Goal: Task Accomplishment & Management: Manage account settings

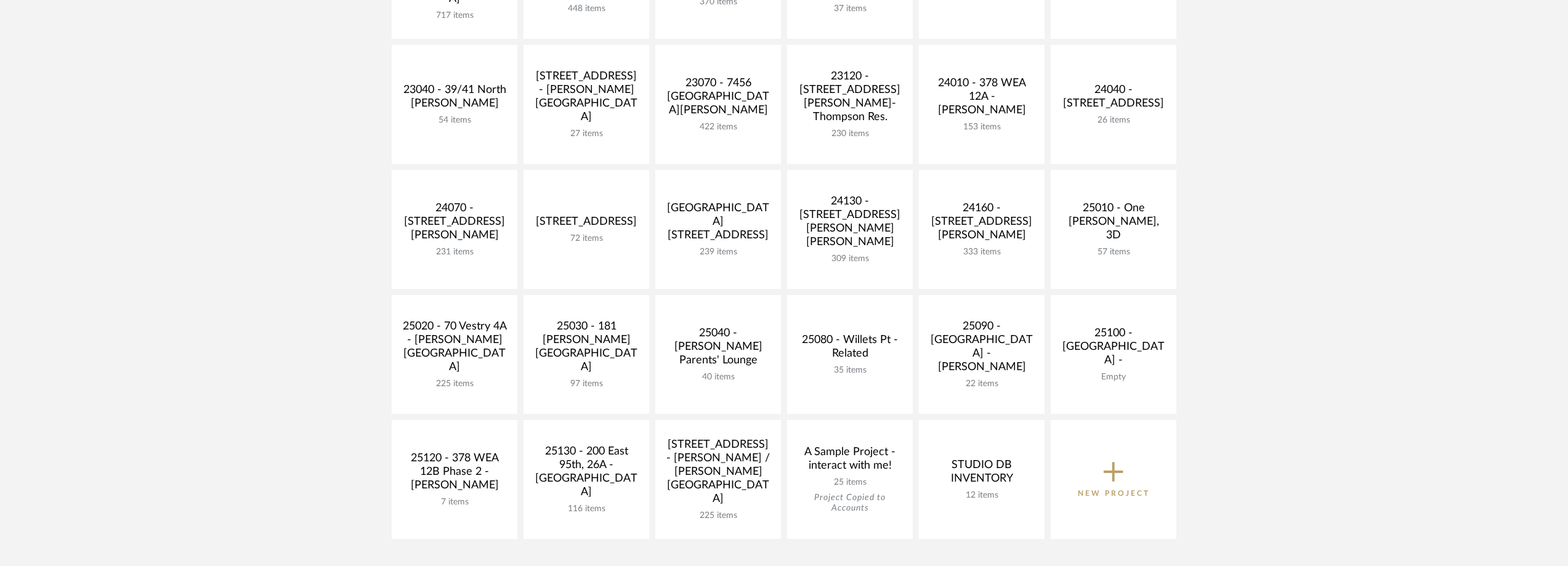
scroll to position [431, 0]
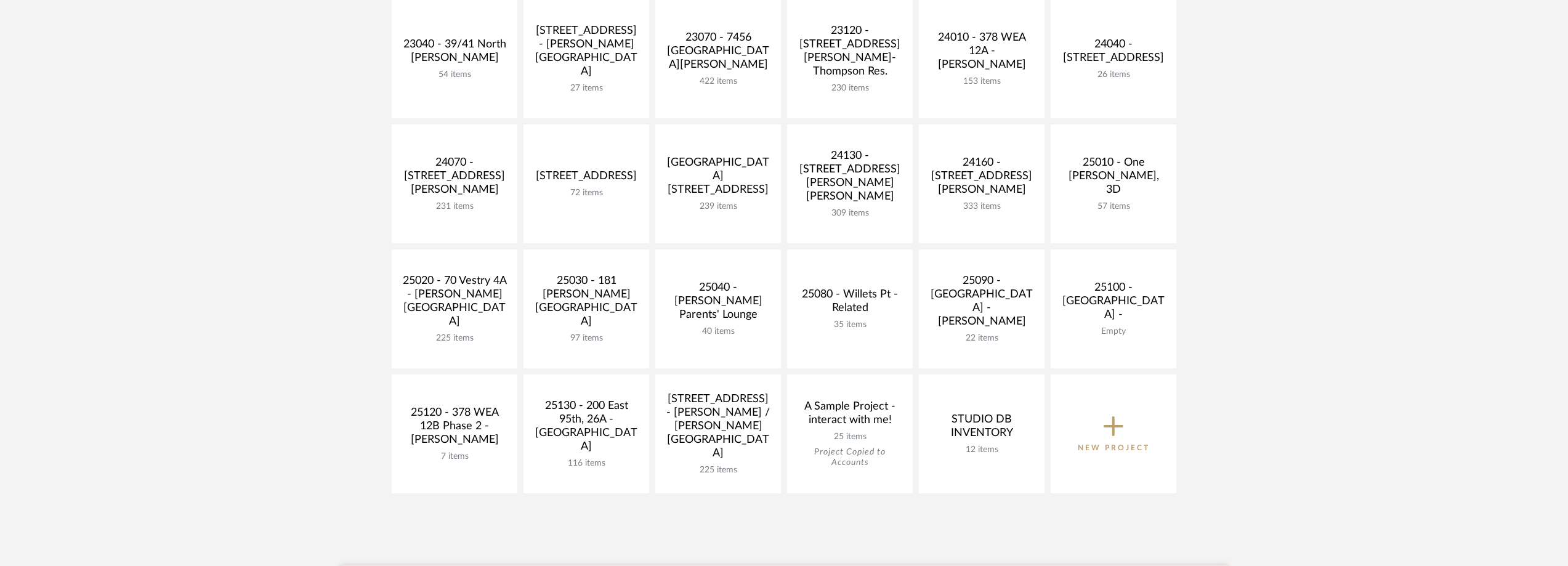
click at [389, 286] on div "20080 [STREET_ADDRESS][PERSON_NAME] - [GEOGRAPHIC_DATA] 717 items View Budget O…" at bounding box center [784, 187] width 887 height 626
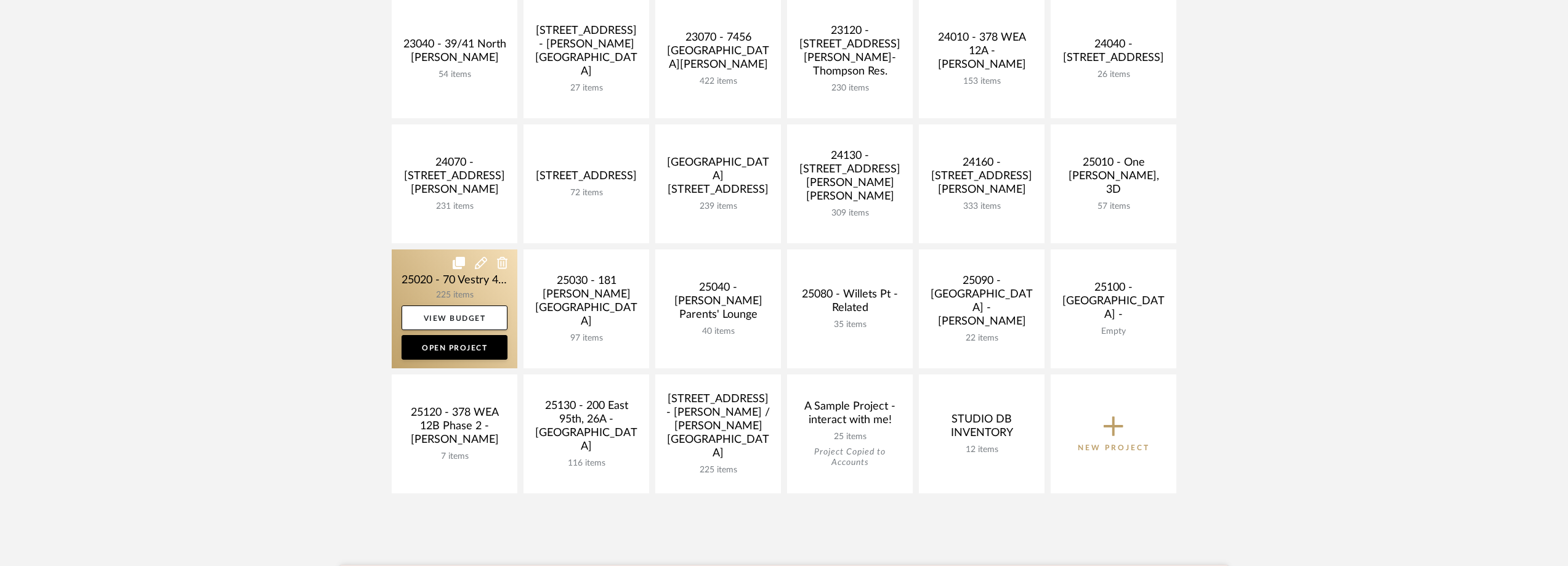
click at [410, 282] on link at bounding box center [454, 309] width 125 height 119
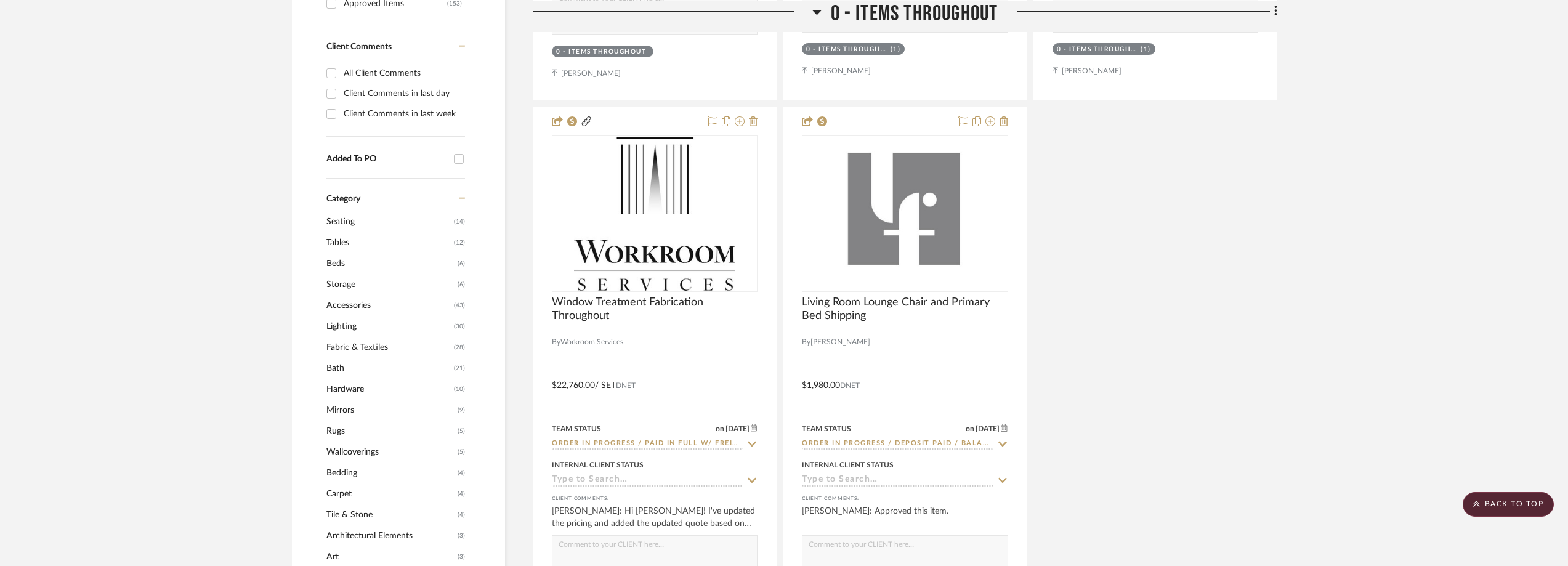
scroll to position [1047, 0]
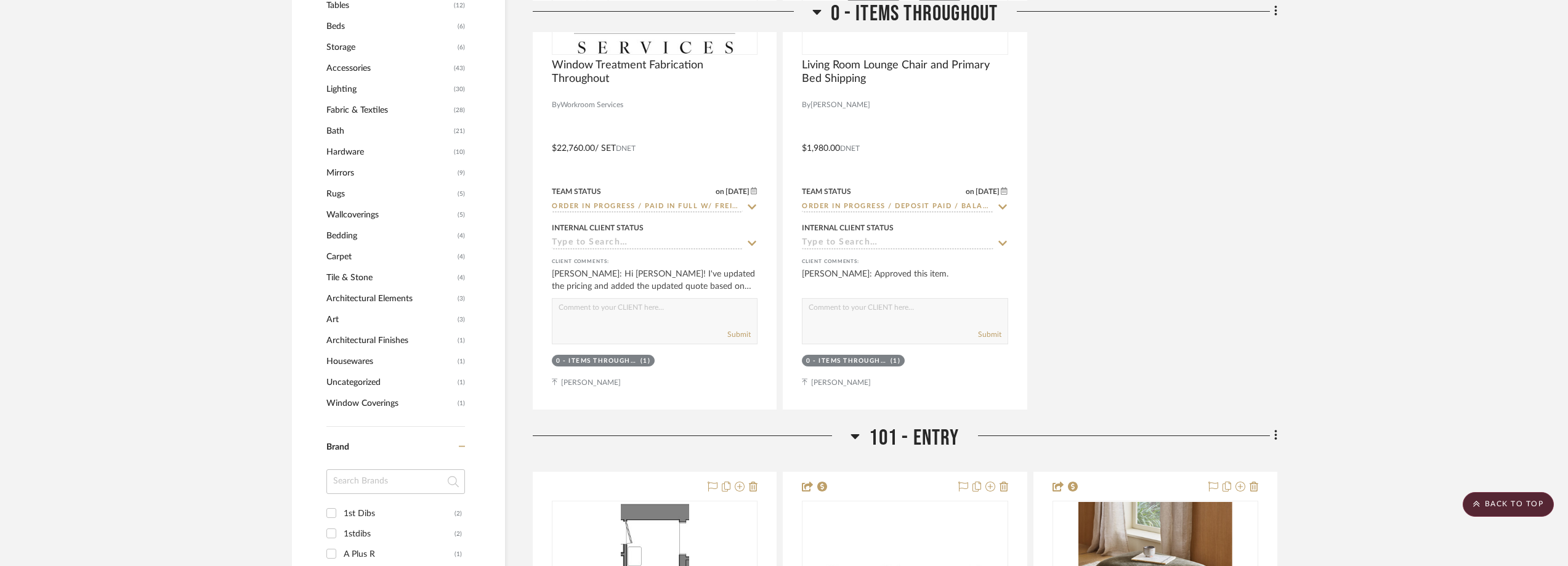
click at [393, 476] on input at bounding box center [395, 482] width 138 height 25
type input "och"
click at [397, 508] on div "Ochre" at bounding box center [399, 513] width 111 height 20
click at [341, 508] on input "Ochre (1)" at bounding box center [331, 513] width 20 height 20
checkbox input "true"
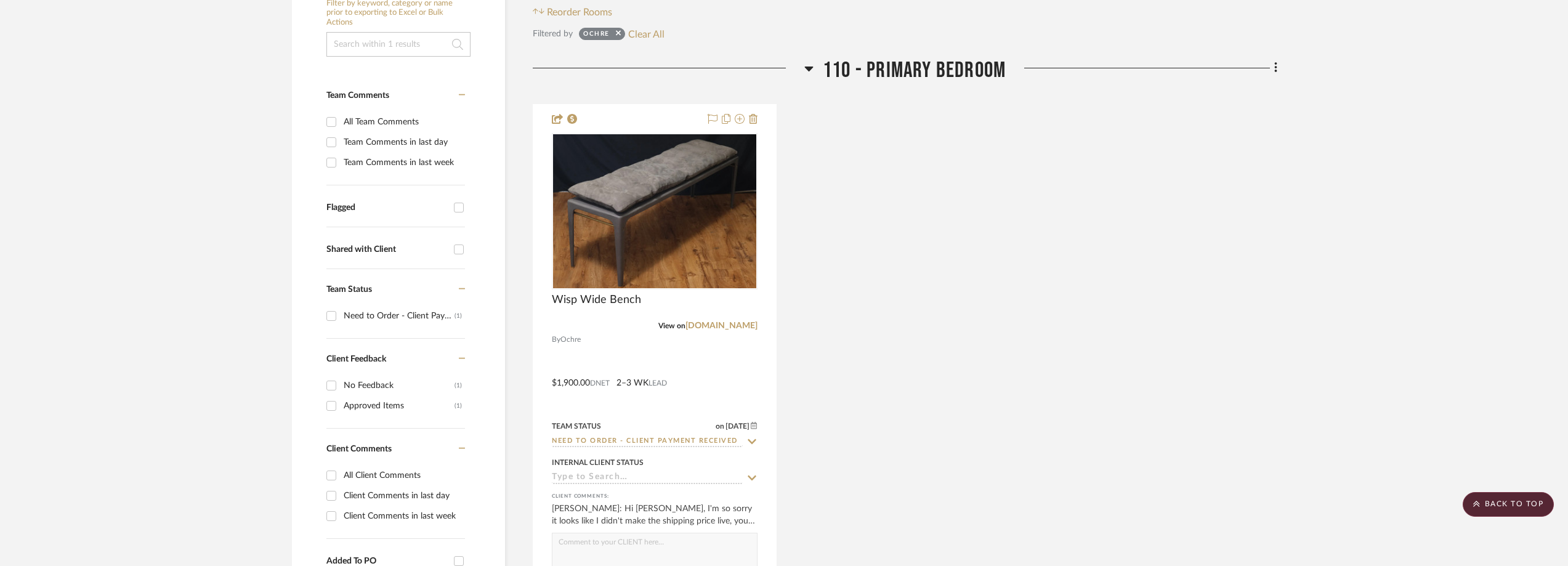
scroll to position [247, 0]
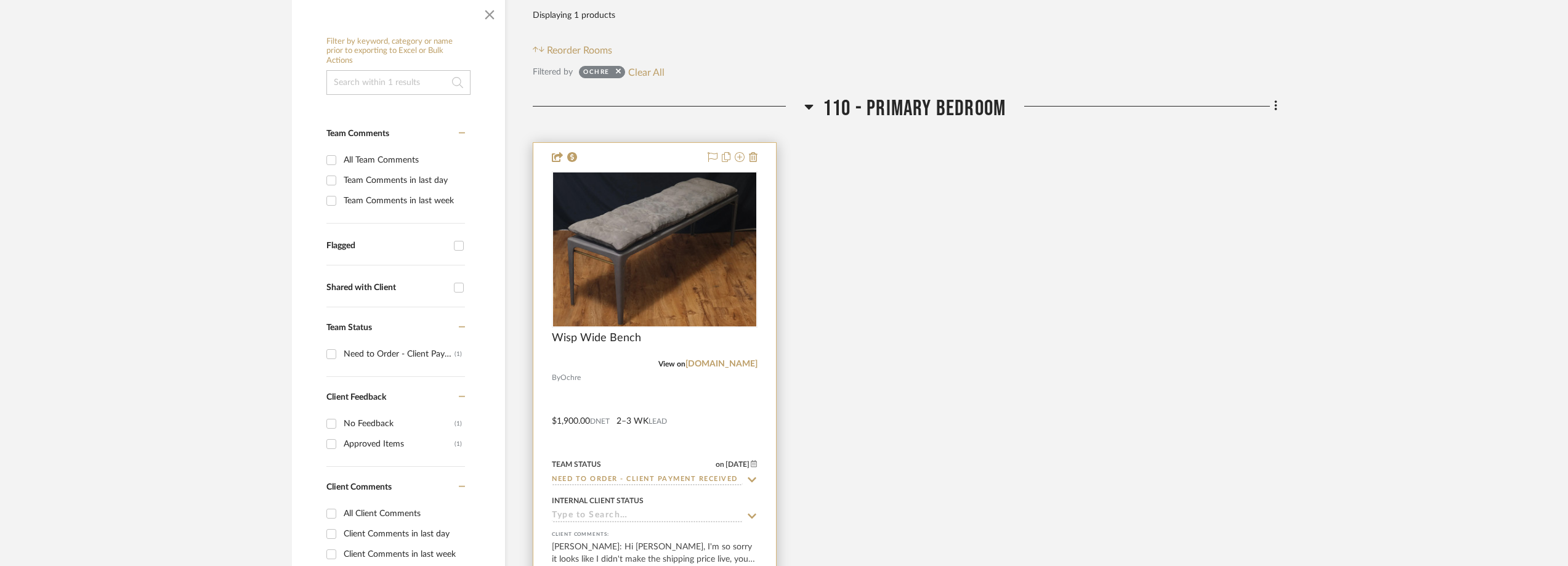
click at [752, 479] on icon at bounding box center [752, 480] width 11 height 10
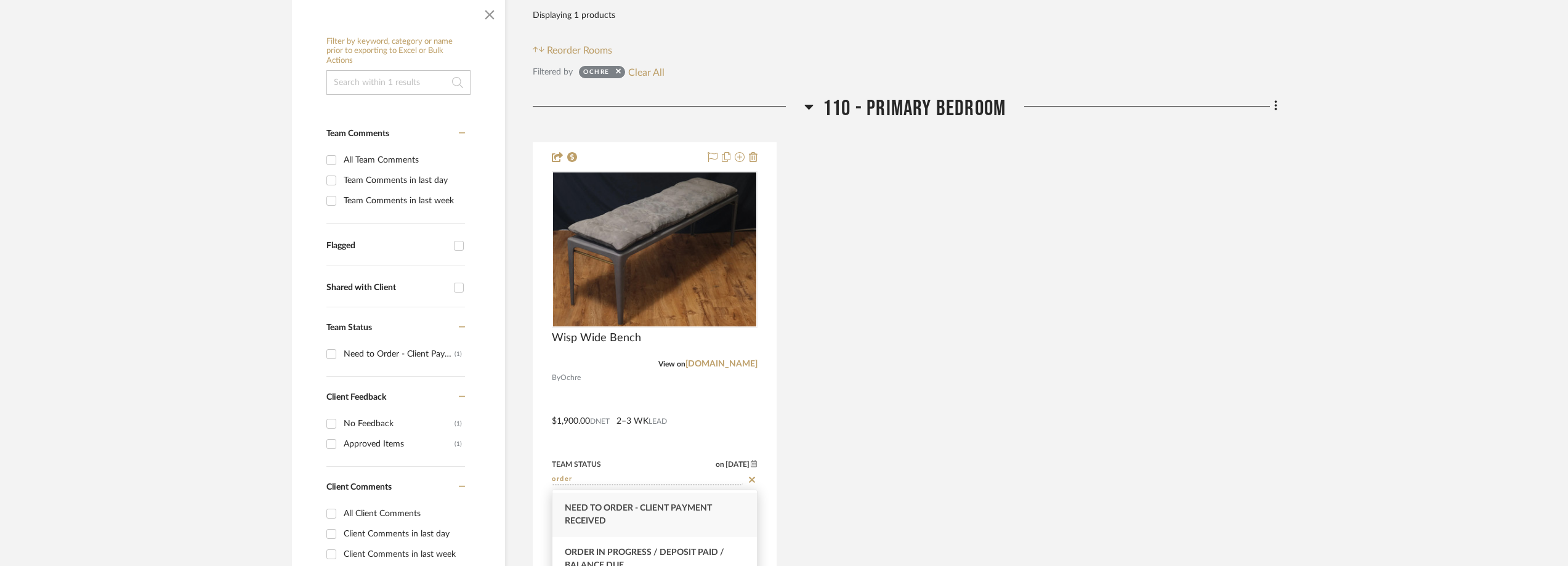
scroll to position [185, 0]
click at [668, 530] on div "Order In Progress / Paid In Full w/ Freight, No Balance due" at bounding box center [654, 542] width 204 height 45
type input "Order In Progress / Paid In Full w/ Freight, No Balance due"
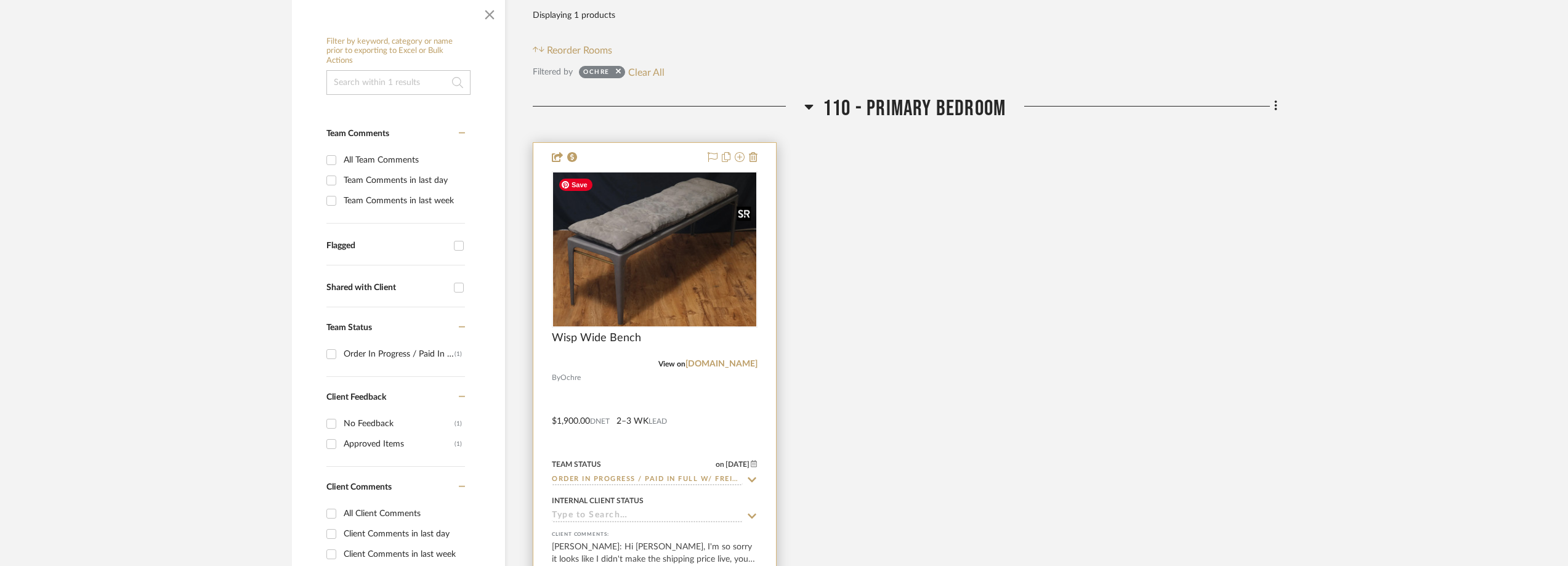
click at [626, 259] on img "0" at bounding box center [654, 249] width 203 height 154
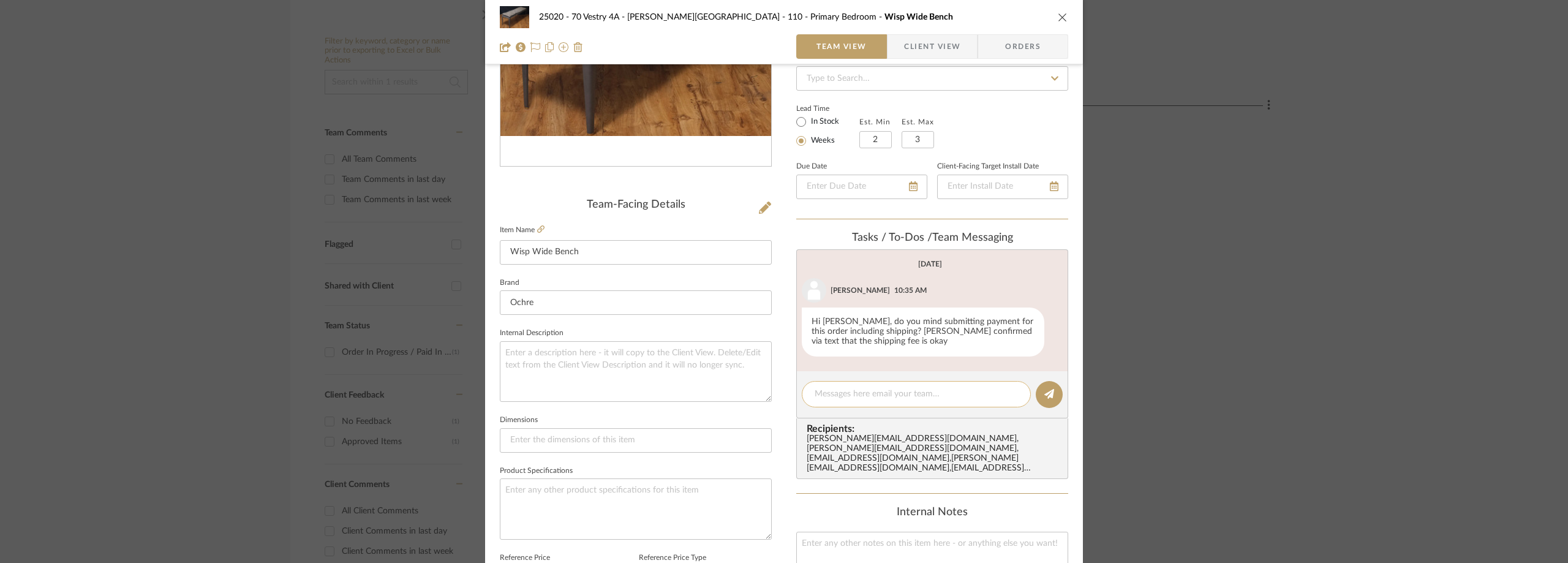
click at [865, 392] on div at bounding box center [916, 394] width 229 height 27
click at [863, 394] on textarea at bounding box center [916, 394] width 203 height 13
paste textarea "S47452SD"
type textarea "Order#S47452SD"
